Goal: Task Accomplishment & Management: Complete application form

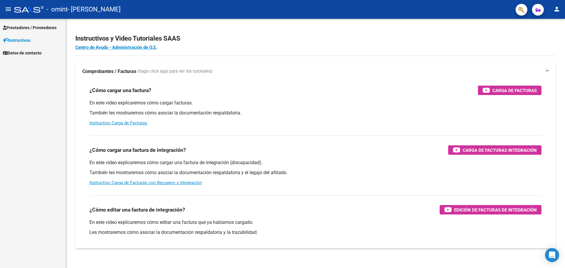
click at [30, 25] on span "Prestadores / Proveedores" at bounding box center [30, 27] width 54 height 6
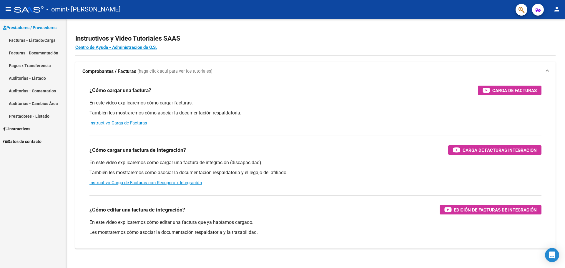
click at [38, 40] on link "Facturas - Listado/Carga" at bounding box center [33, 40] width 66 height 13
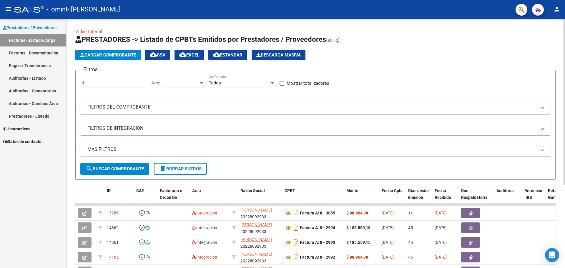
click at [115, 55] on span "Cargar Comprobante" at bounding box center [108, 54] width 56 height 5
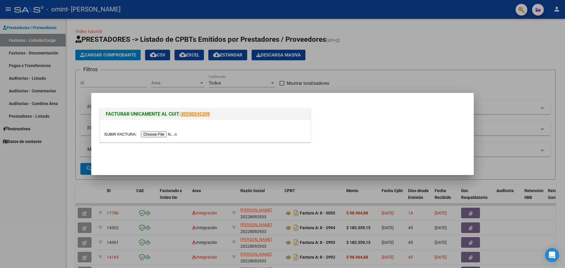
click at [168, 134] on input "file" at bounding box center [141, 134] width 74 height 6
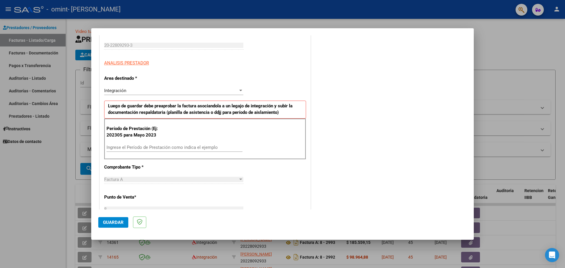
scroll to position [88, 0]
click at [124, 148] on input "Ingrese el Período de Prestación como indica el ejemplo" at bounding box center [175, 147] width 136 height 5
click at [271, 187] on div "CUIT * 20-22809293-3 Ingresar CUIT ANALISIS PRESTADOR Area destinado * Integrac…" at bounding box center [205, 237] width 211 height 432
click at [126, 147] on input "202506" at bounding box center [175, 147] width 136 height 5
type input "202505"
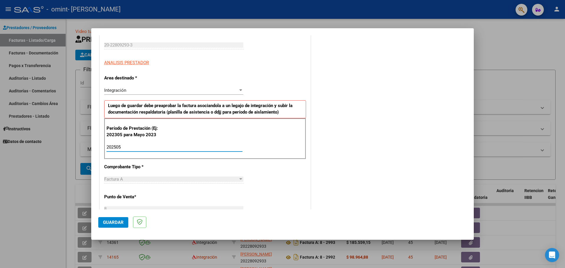
click at [170, 166] on div "CUIT * 20-22809293-3 Ingresar CUIT ANALISIS PRESTADOR Area destinado * Integrac…" at bounding box center [205, 237] width 211 height 432
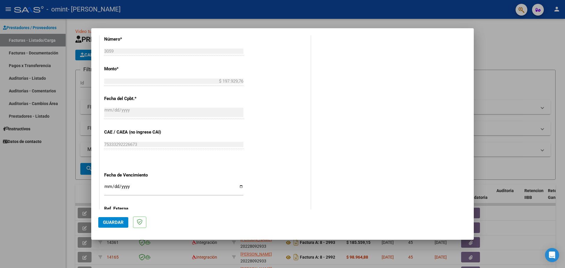
scroll to position [294, 0]
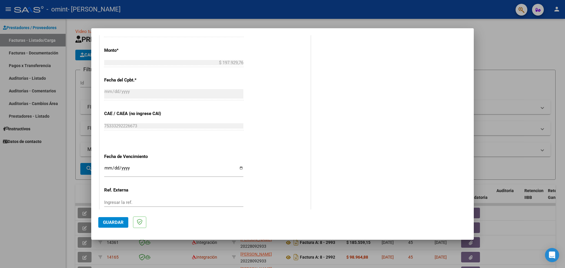
click at [240, 168] on input "Ingresar la fecha" at bounding box center [173, 170] width 139 height 9
type input "[DATE]"
click at [114, 223] on span "Guardar" at bounding box center [113, 222] width 21 height 5
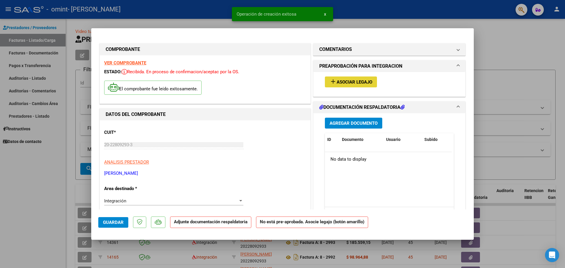
click at [344, 82] on span "Asociar Legajo" at bounding box center [355, 81] width 36 height 5
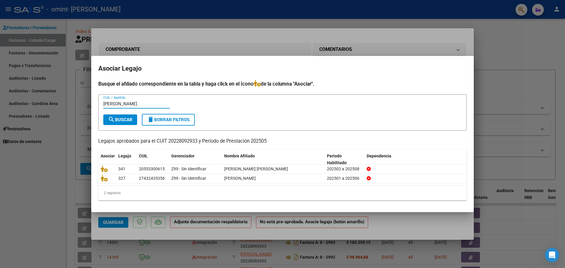
click at [123, 119] on span "search Buscar" at bounding box center [120, 119] width 24 height 5
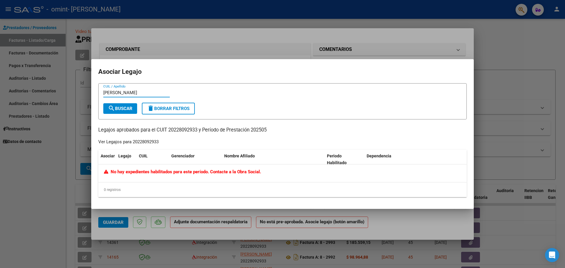
click at [148, 92] on input "[PERSON_NAME]" at bounding box center [136, 92] width 67 height 5
type input "N"
click at [119, 109] on span "search Buscar" at bounding box center [120, 108] width 24 height 5
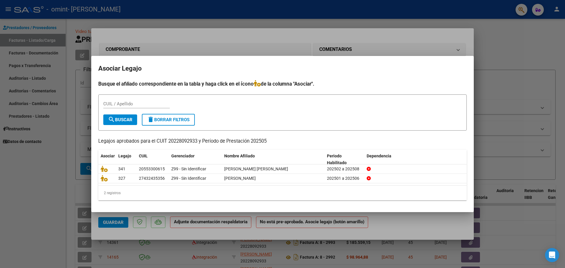
click at [125, 107] on div "CUIL / Apellido" at bounding box center [136, 104] width 67 height 9
click at [121, 116] on button "search Buscar" at bounding box center [120, 120] width 34 height 11
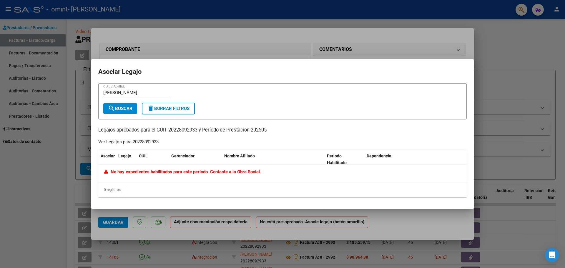
click at [127, 89] on div "[PERSON_NAME] CUIL / Apellido" at bounding box center [136, 92] width 67 height 9
type input "R"
click at [119, 108] on span "search Buscar" at bounding box center [120, 108] width 24 height 5
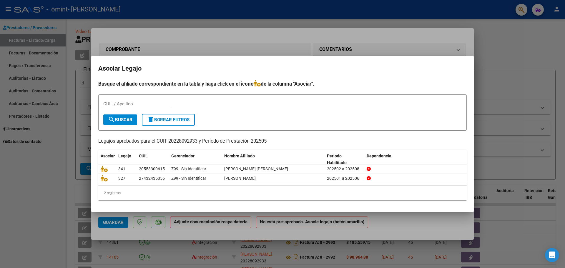
click at [119, 100] on div "CUIL / Apellido" at bounding box center [136, 104] width 67 height 9
click at [489, 53] on div at bounding box center [282, 134] width 565 height 268
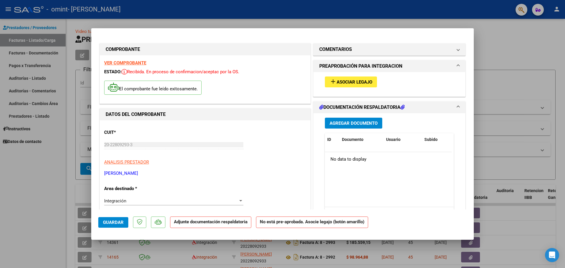
click at [457, 66] on span at bounding box center [458, 66] width 2 height 7
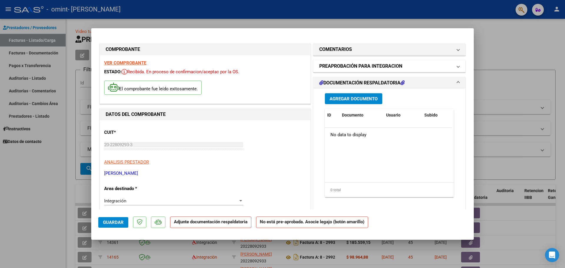
click at [457, 68] on span at bounding box center [458, 66] width 2 height 7
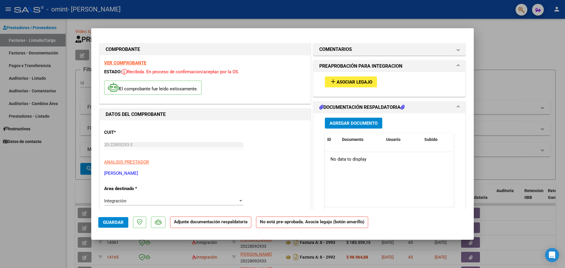
click at [343, 81] on span "Asociar Legajo" at bounding box center [355, 81] width 36 height 5
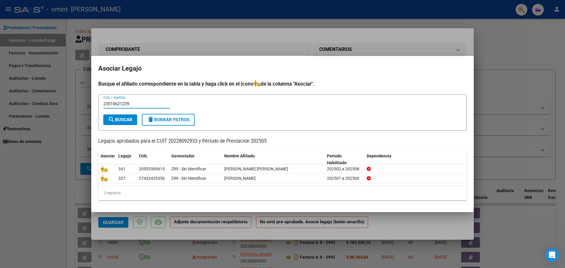
type input "23510621239"
click at [129, 119] on span "search Buscar" at bounding box center [120, 119] width 24 height 5
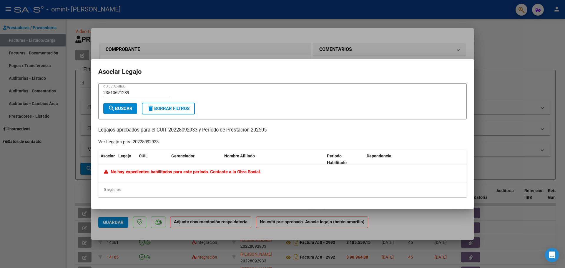
drag, startPoint x: 545, startPoint y: 97, endPoint x: 536, endPoint y: 99, distance: 8.9
click at [545, 97] on div at bounding box center [282, 134] width 565 height 268
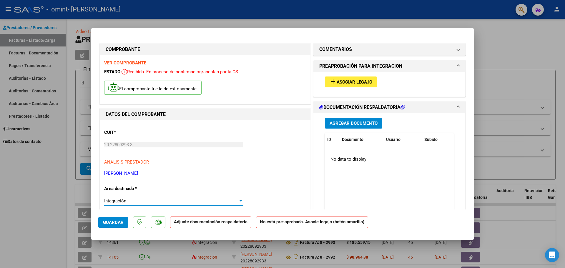
click at [238, 199] on div at bounding box center [240, 201] width 5 height 5
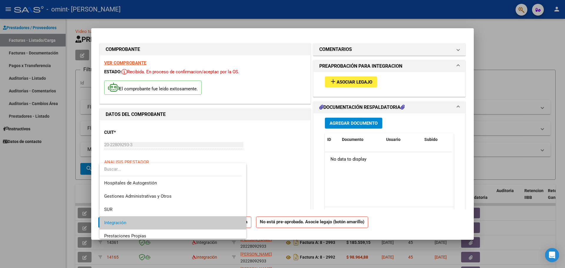
scroll to position [22, 0]
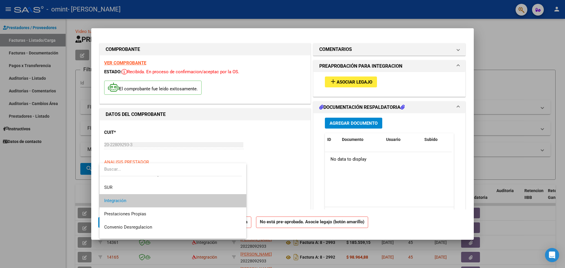
click at [295, 166] on div at bounding box center [282, 134] width 565 height 268
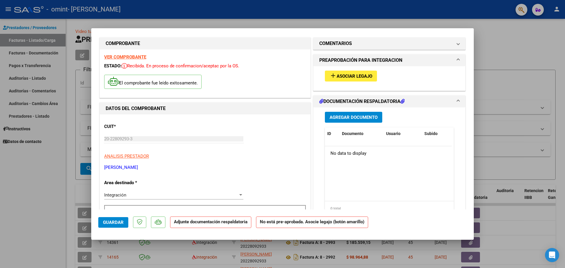
scroll to position [0, 0]
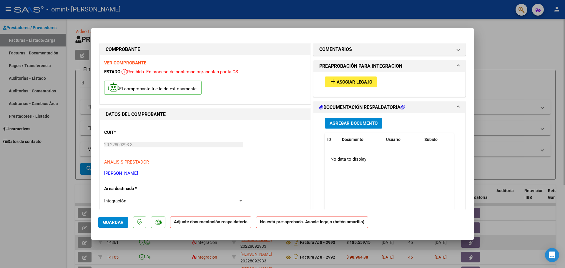
click at [502, 243] on div at bounding box center [282, 134] width 565 height 268
type input "$ 0,00"
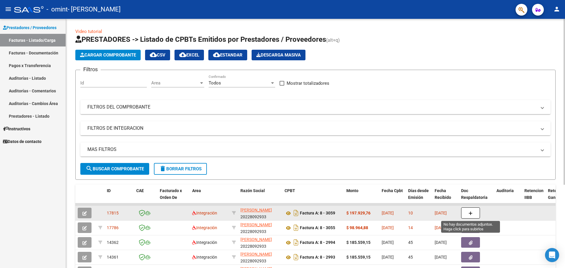
click at [473, 217] on button "button" at bounding box center [470, 213] width 19 height 11
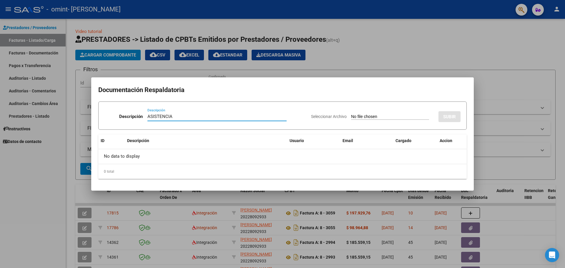
type input "ASISTENCIA"
click at [317, 118] on span "Seleccionar Archivo" at bounding box center [329, 116] width 36 height 5
click at [351, 118] on input "Seleccionar Archivo" at bounding box center [390, 117] width 78 height 6
type input "C:\fakepath\ASISTENCIA.pdf"
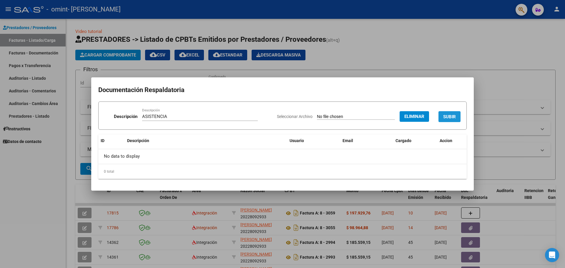
click at [449, 117] on span "SUBIR" at bounding box center [449, 116] width 13 height 5
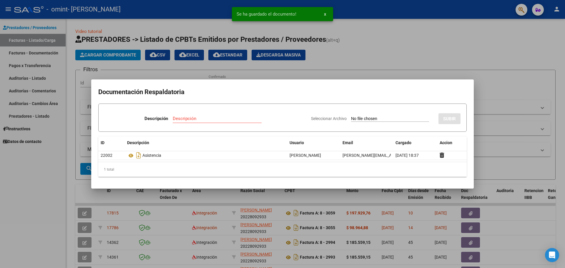
click at [178, 118] on input "Descripción" at bounding box center [217, 118] width 89 height 5
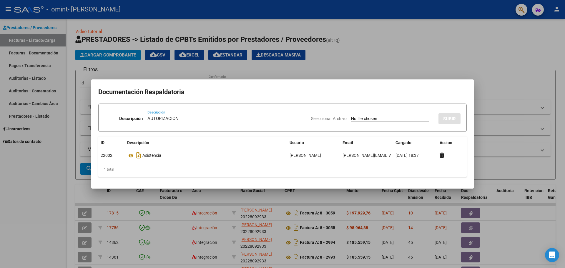
type input "AUTORIZACION"
click at [319, 117] on span "Seleccionar Archivo" at bounding box center [329, 118] width 36 height 5
click at [351, 117] on input "Seleccionar Archivo" at bounding box center [390, 119] width 78 height 6
type input "C:\fakepath\AUTORIZACION.pdf"
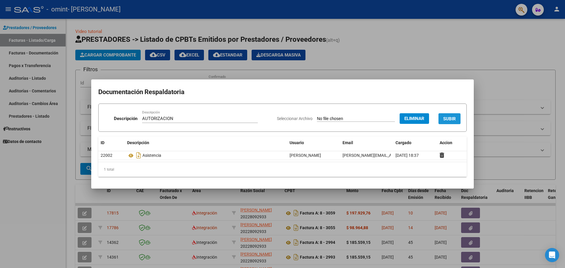
click at [452, 118] on span "SUBIR" at bounding box center [449, 118] width 13 height 5
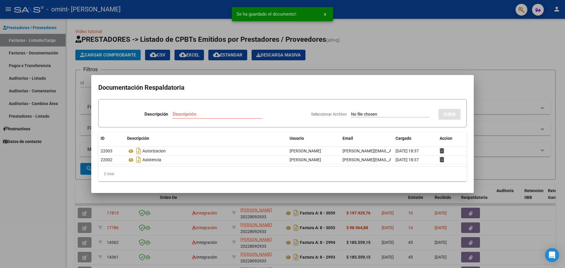
click at [512, 107] on div at bounding box center [282, 134] width 565 height 268
